Goal: Task Accomplishment & Management: Use online tool/utility

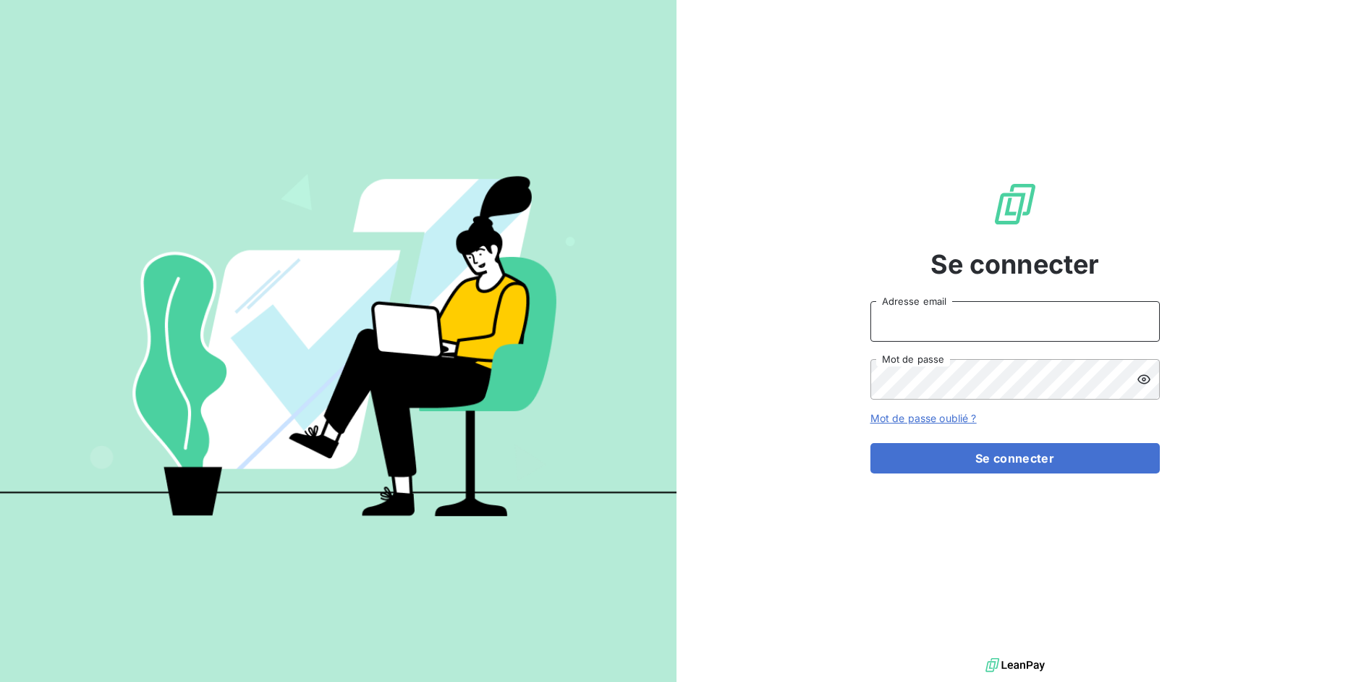
click at [1017, 337] on input "Adresse email" at bounding box center [1016, 321] width 290 height 41
drag, startPoint x: 921, startPoint y: 322, endPoint x: 996, endPoint y: 326, distance: 75.4
click at [996, 326] on input "admin@3dcelo" at bounding box center [1016, 321] width 290 height 41
type input "admin@deepidoo"
click at [871, 443] on button "Se connecter" at bounding box center [1016, 458] width 290 height 30
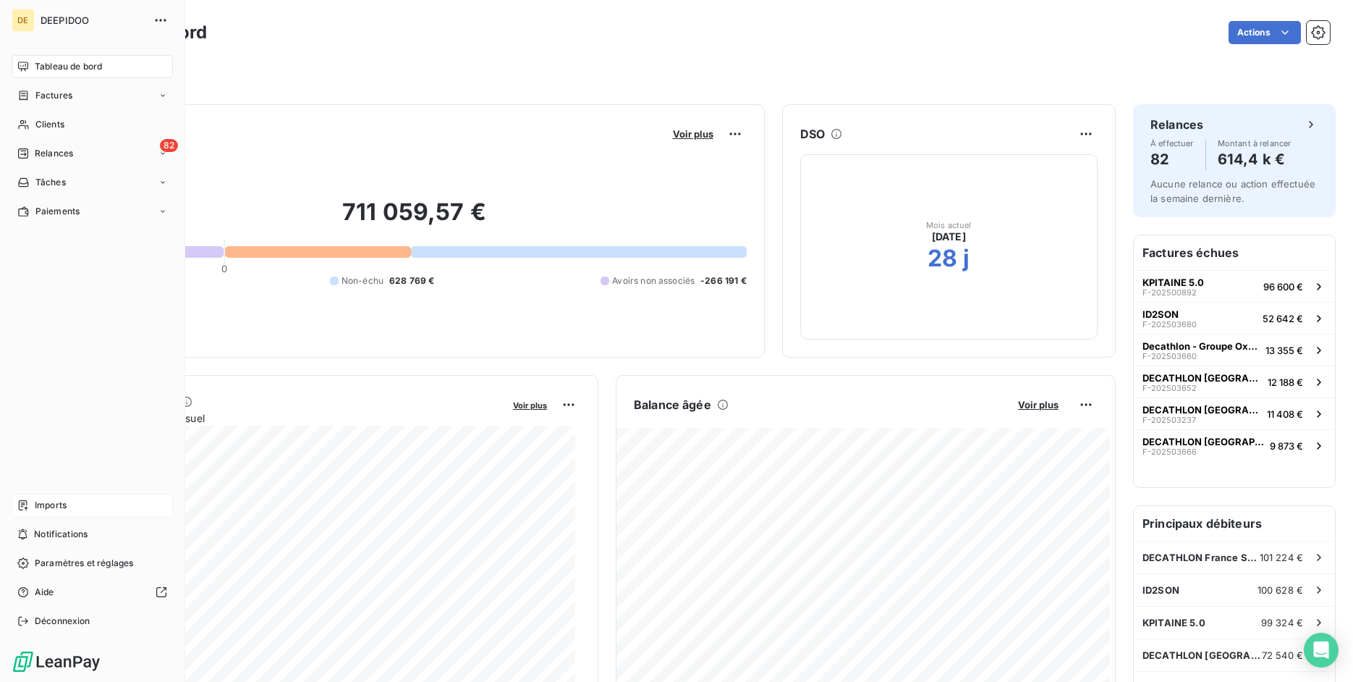
click at [75, 496] on div "Imports" at bounding box center [92, 505] width 161 height 23
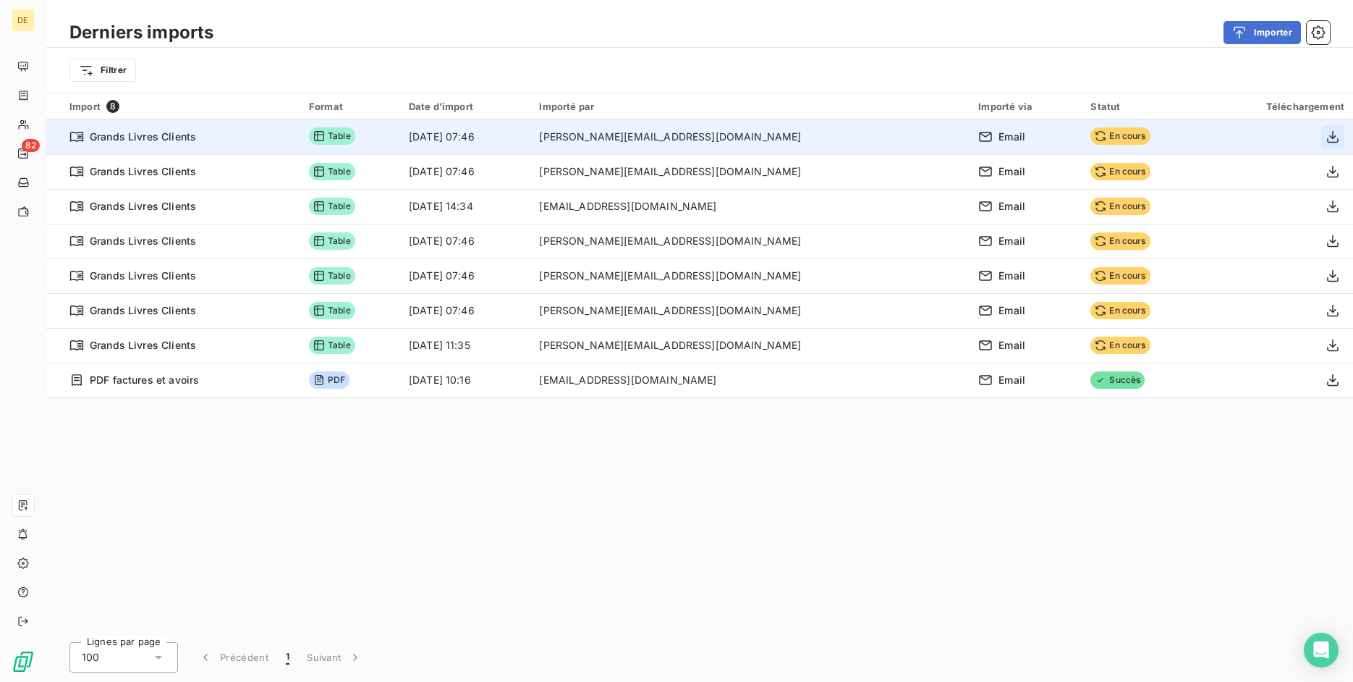
click at [1336, 135] on icon "button" at bounding box center [1333, 137] width 14 height 14
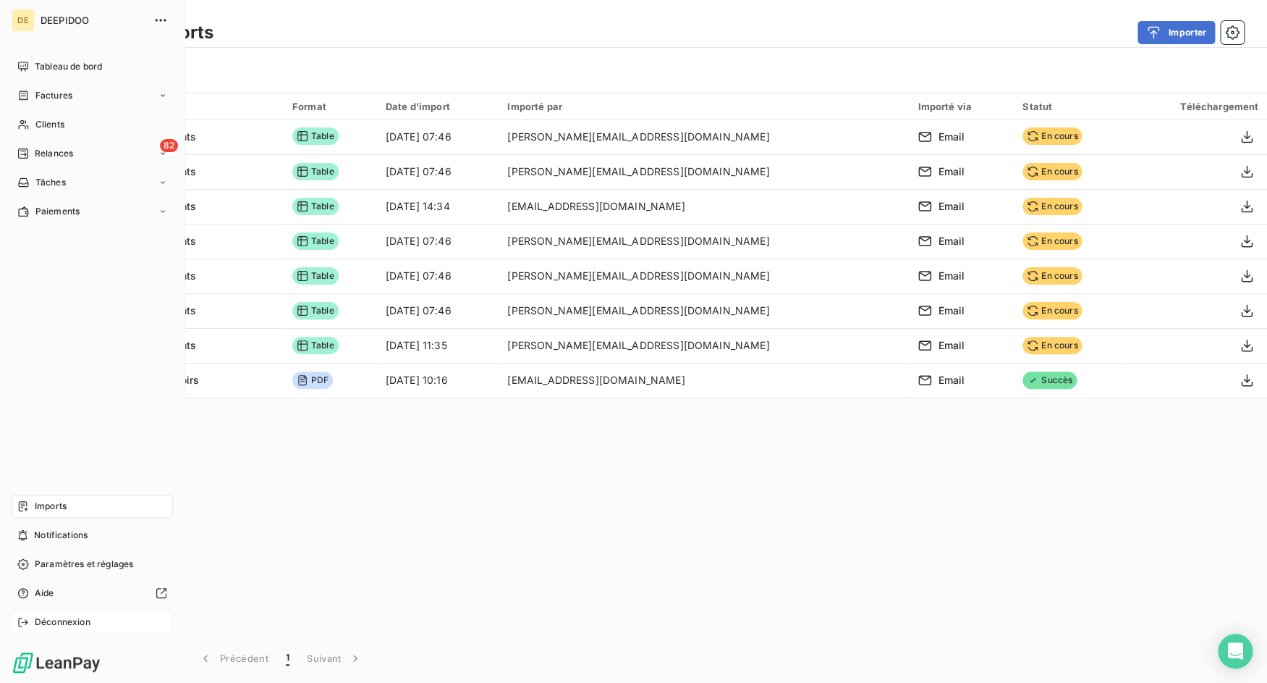
click at [28, 620] on icon at bounding box center [23, 622] width 12 height 12
